Goal: Task Accomplishment & Management: Complete application form

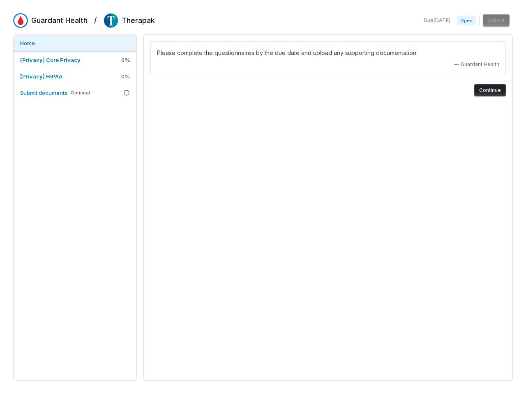
click at [263, 197] on div "Please complete the questionnaires by the due date and upload any supporting do…" at bounding box center [327, 207] width 369 height 347
click at [125, 60] on span "0 %" at bounding box center [125, 59] width 9 height 7
click at [125, 76] on span "0 %" at bounding box center [125, 76] width 9 height 7
click at [490, 90] on button "Continue" at bounding box center [490, 90] width 32 height 12
